Goal: Navigation & Orientation: Find specific page/section

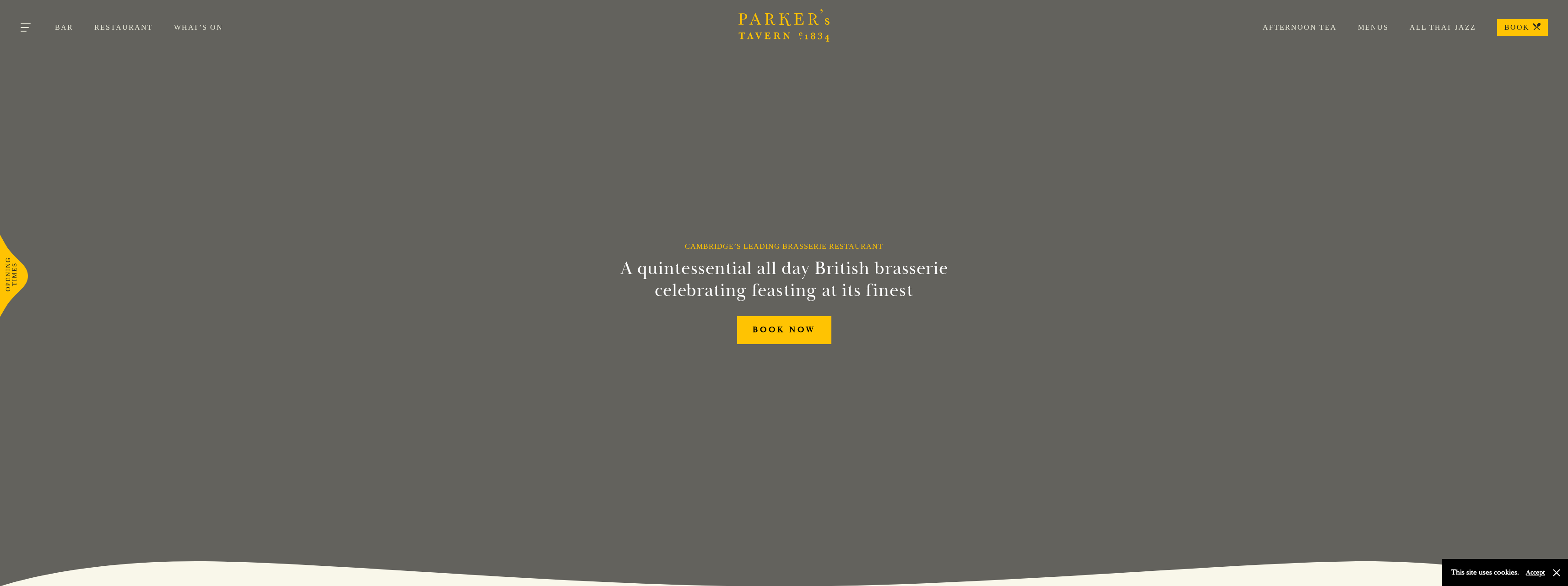
click at [34, 27] on button "Toggle navigation" at bounding box center [26, 29] width 39 height 39
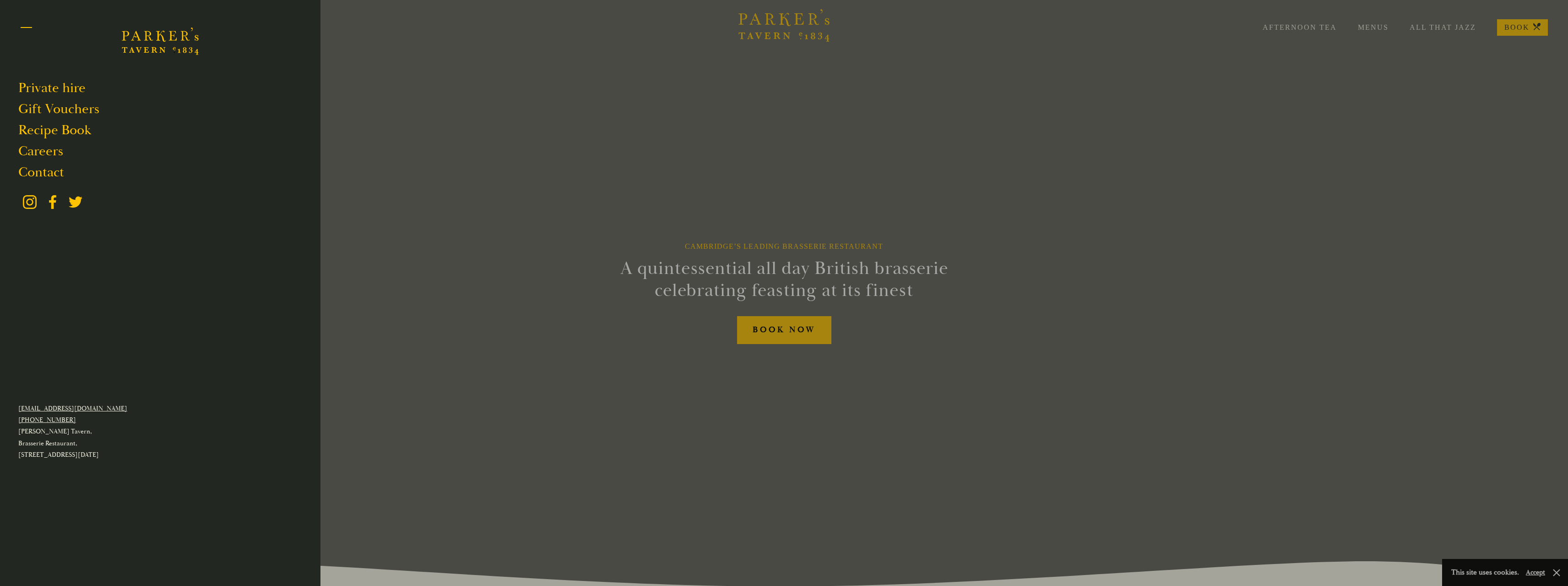
click at [26, 36] on button "Toggle navigation" at bounding box center [26, 29] width 39 height 39
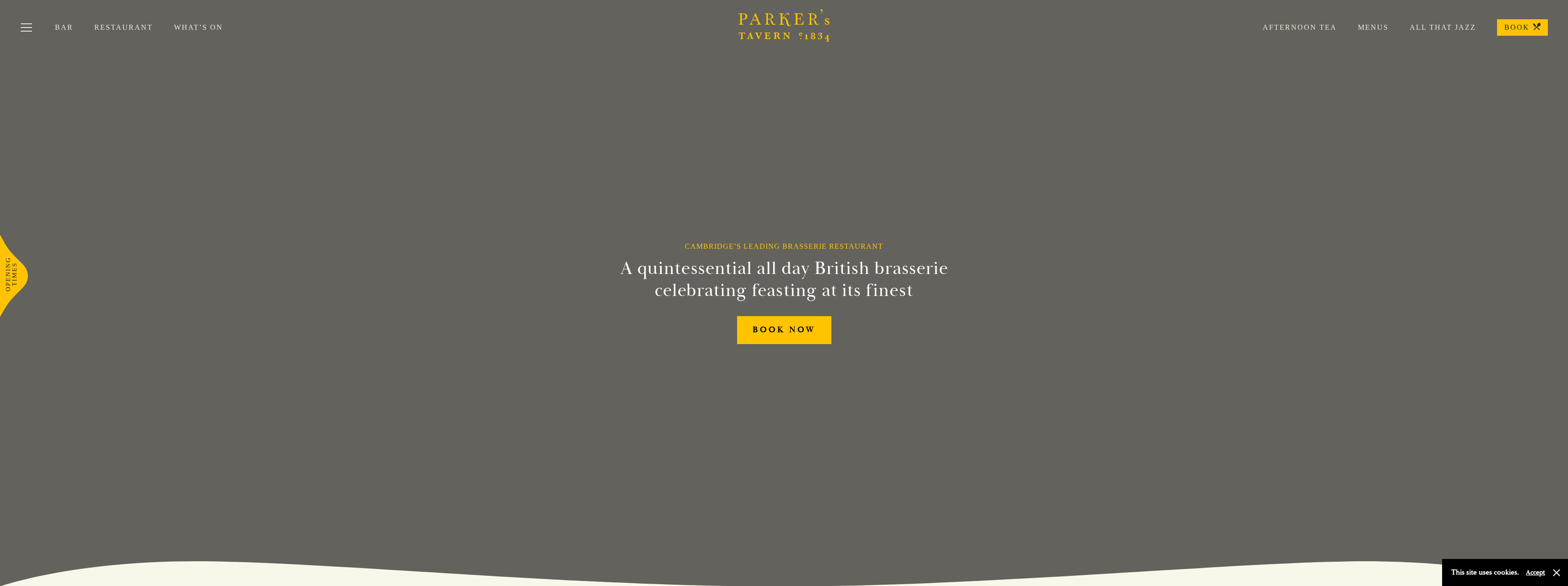
click at [1283, 26] on link "Afternoon Tea" at bounding box center [1289, 27] width 95 height 9
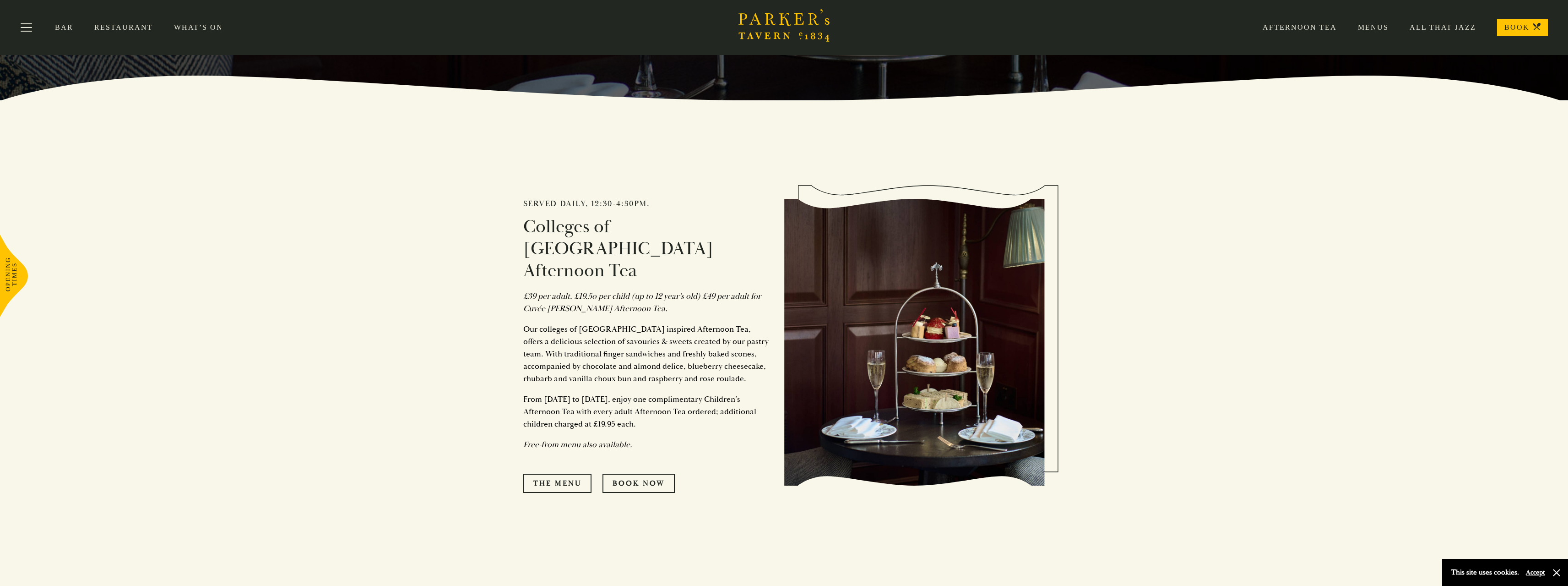
scroll to position [480, 0]
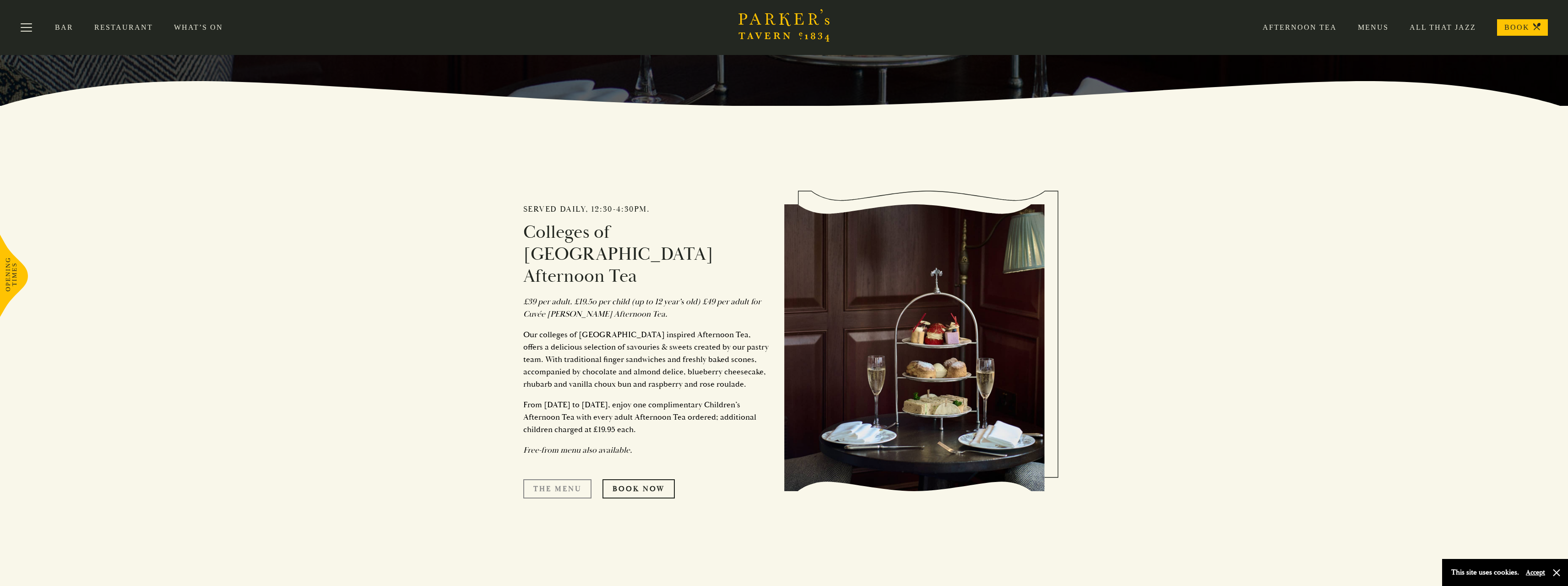
click at [556, 479] on link "The Menu" at bounding box center [558, 489] width 68 height 19
